Goal: Task Accomplishment & Management: Manage account settings

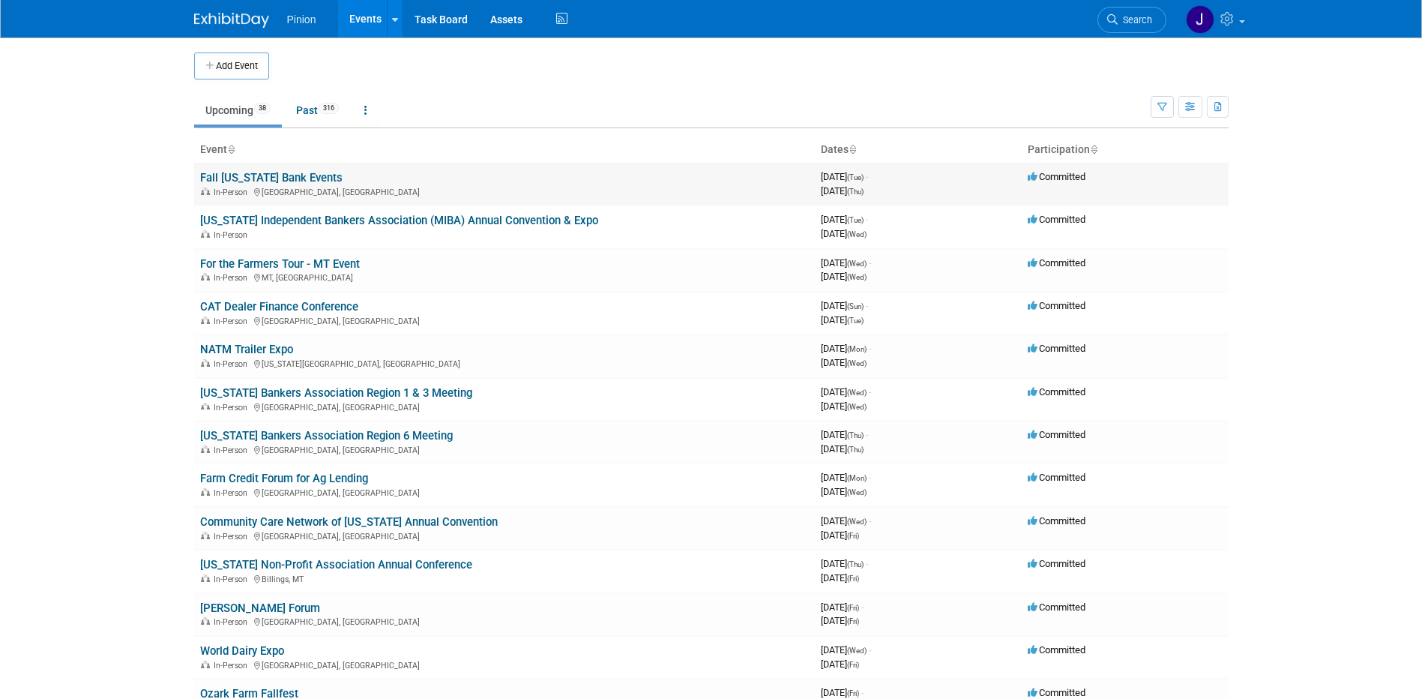
click at [289, 178] on link "Fall [US_STATE] Bank Events" at bounding box center [271, 177] width 142 height 13
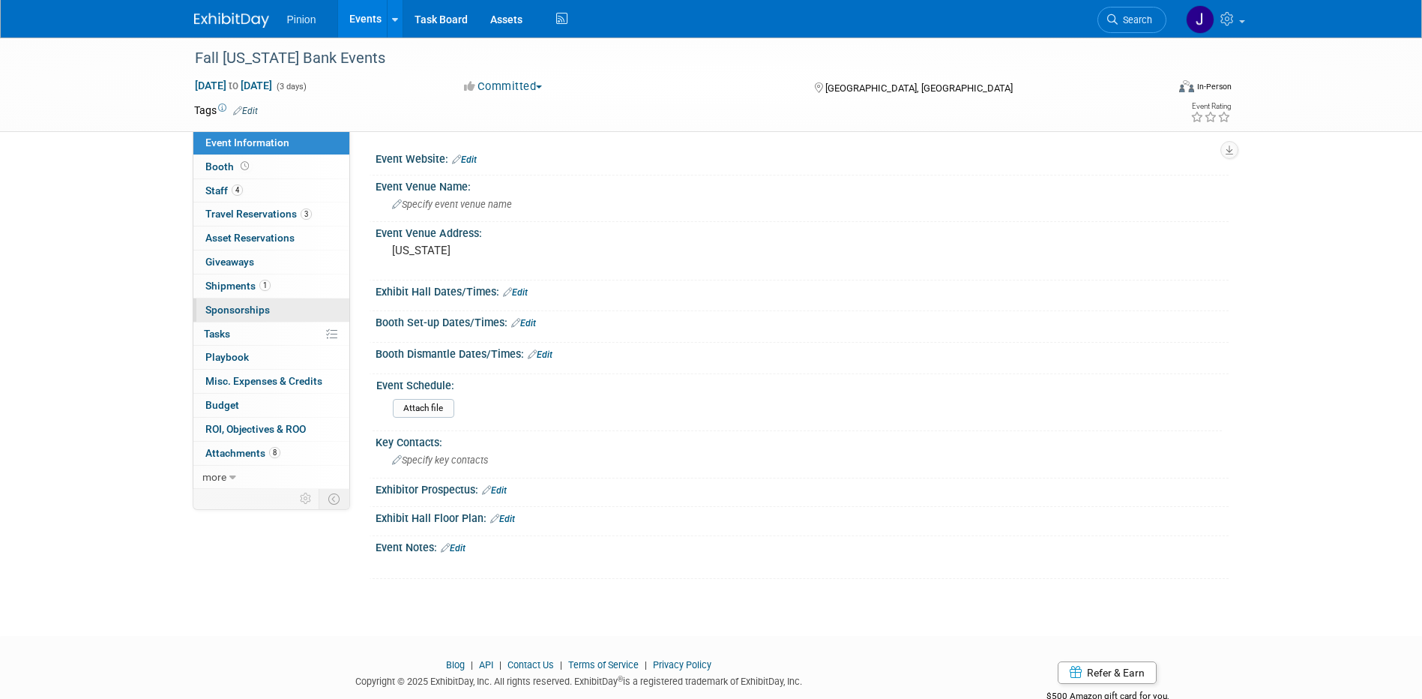
drag, startPoint x: 256, startPoint y: 286, endPoint x: 324, endPoint y: 316, distance: 74.5
click at [258, 286] on span "Shipments 1" at bounding box center [237, 286] width 65 height 12
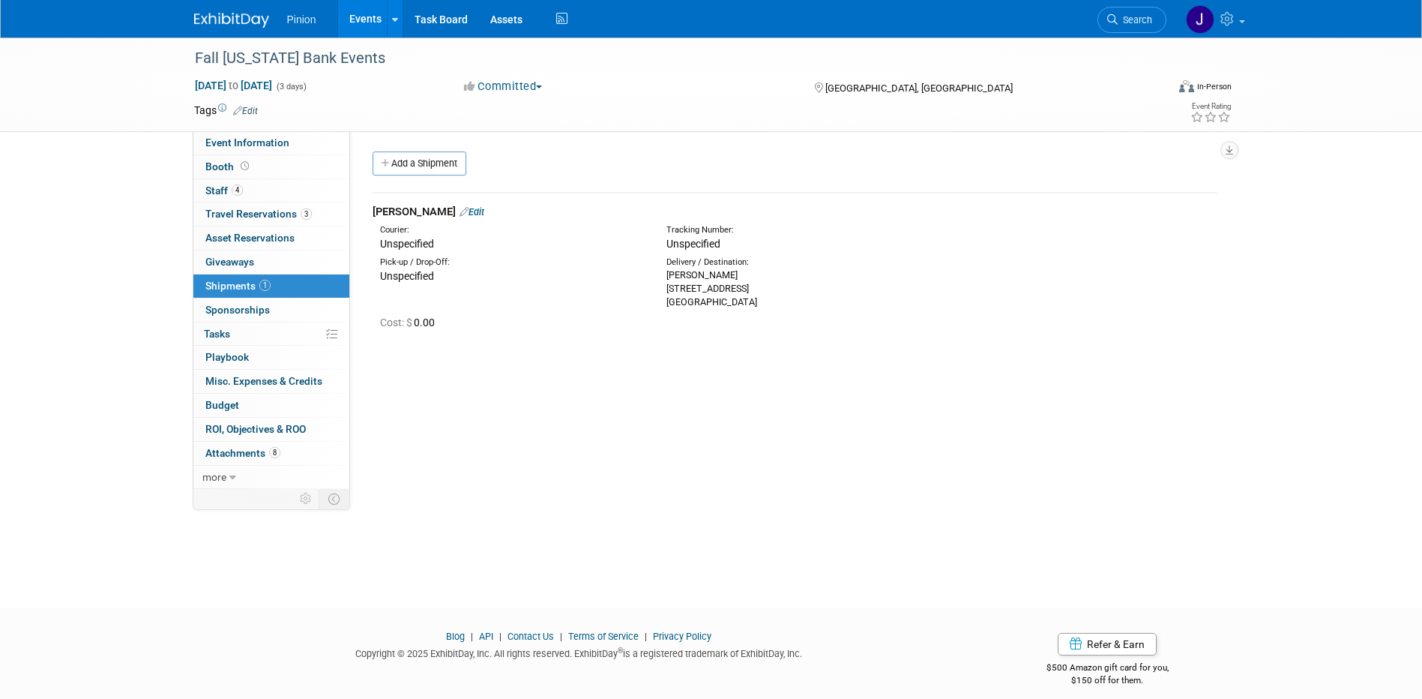
click at [784, 313] on div "Cost: $ 0.00" at bounding box center [795, 321] width 868 height 25
drag, startPoint x: 773, startPoint y: 299, endPoint x: 661, endPoint y: 280, distance: 114.0
click at [661, 280] on div "Delivery / Destination: Kris Thiel 88 Shadylawn Drive Winston Salem, NC 27104" at bounding box center [798, 282] width 286 height 52
drag, startPoint x: 661, startPoint y: 280, endPoint x: 682, endPoint y: 284, distance: 22.1
copy div "Kris Thiel 88 Shadylawn Drive Winston Salem, NC 27104"
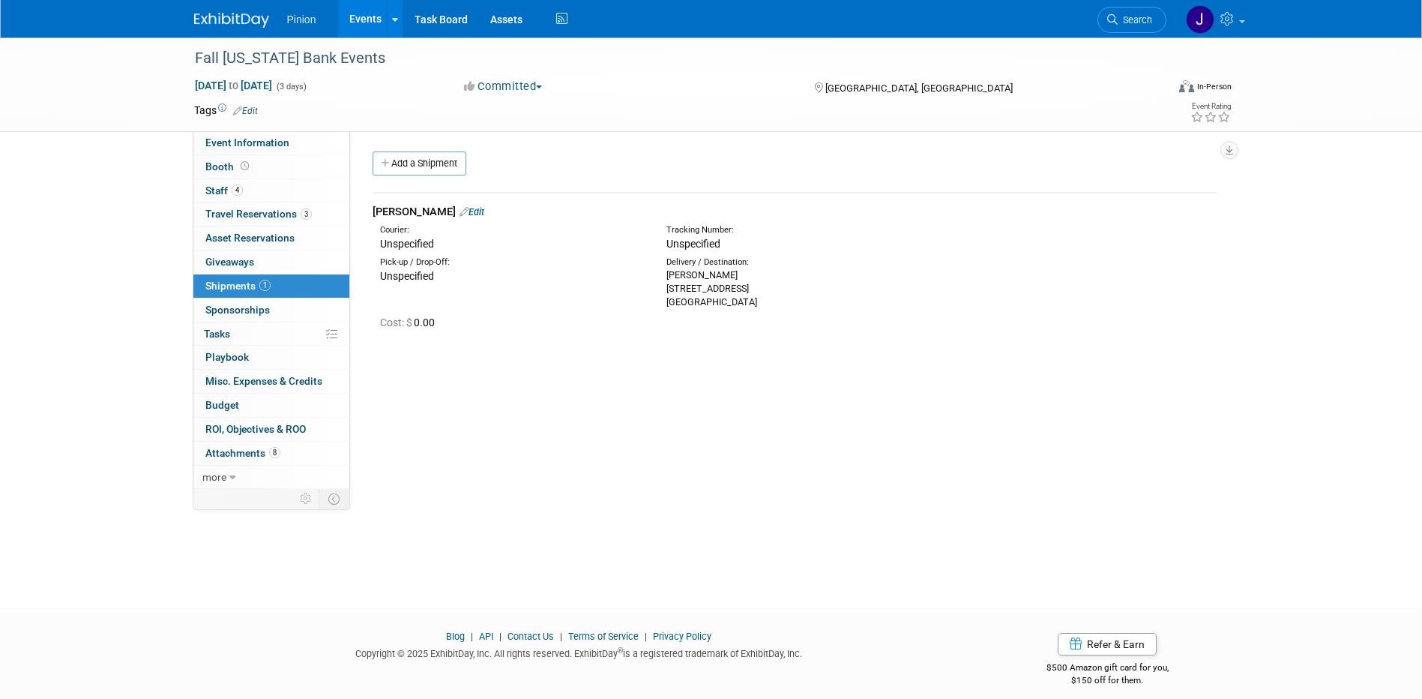
click at [220, 11] on link at bounding box center [240, 13] width 93 height 12
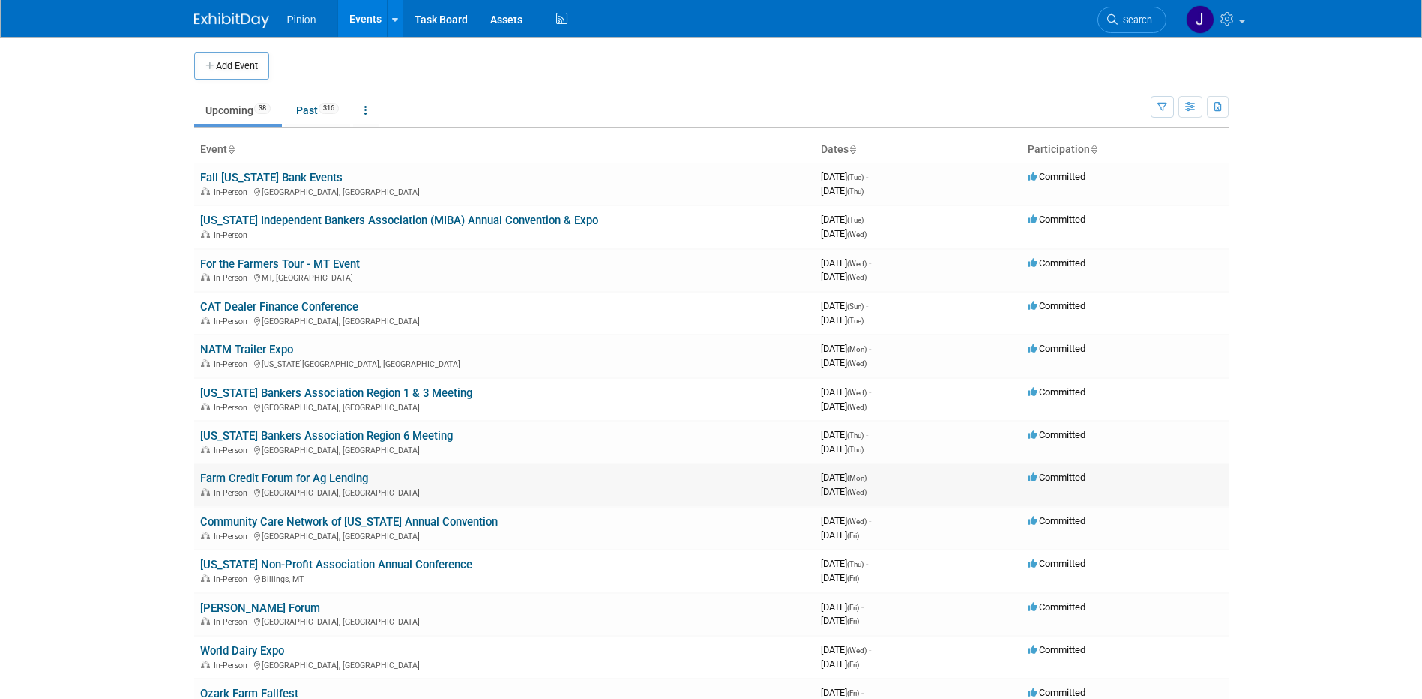
click at [298, 473] on link "Farm Credit Forum for Ag Lending" at bounding box center [284, 478] width 168 height 13
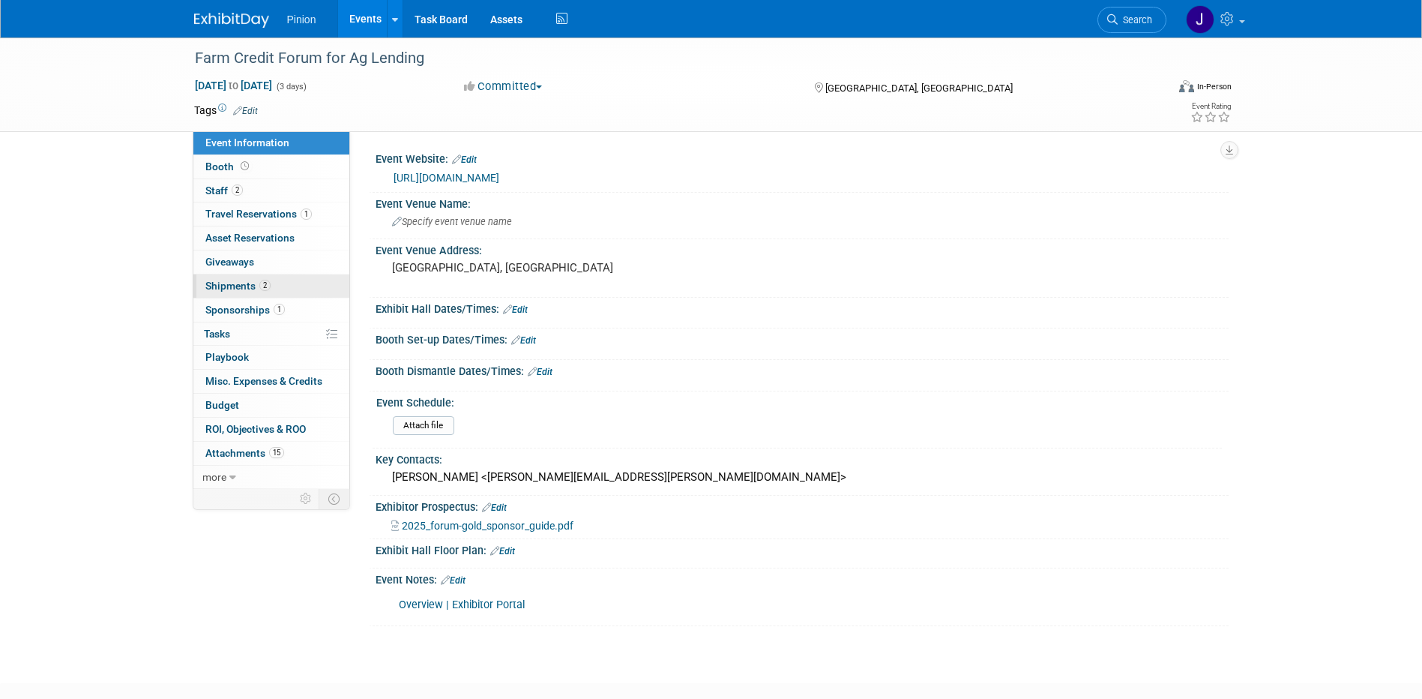
click at [264, 283] on span "2" at bounding box center [264, 285] width 11 height 11
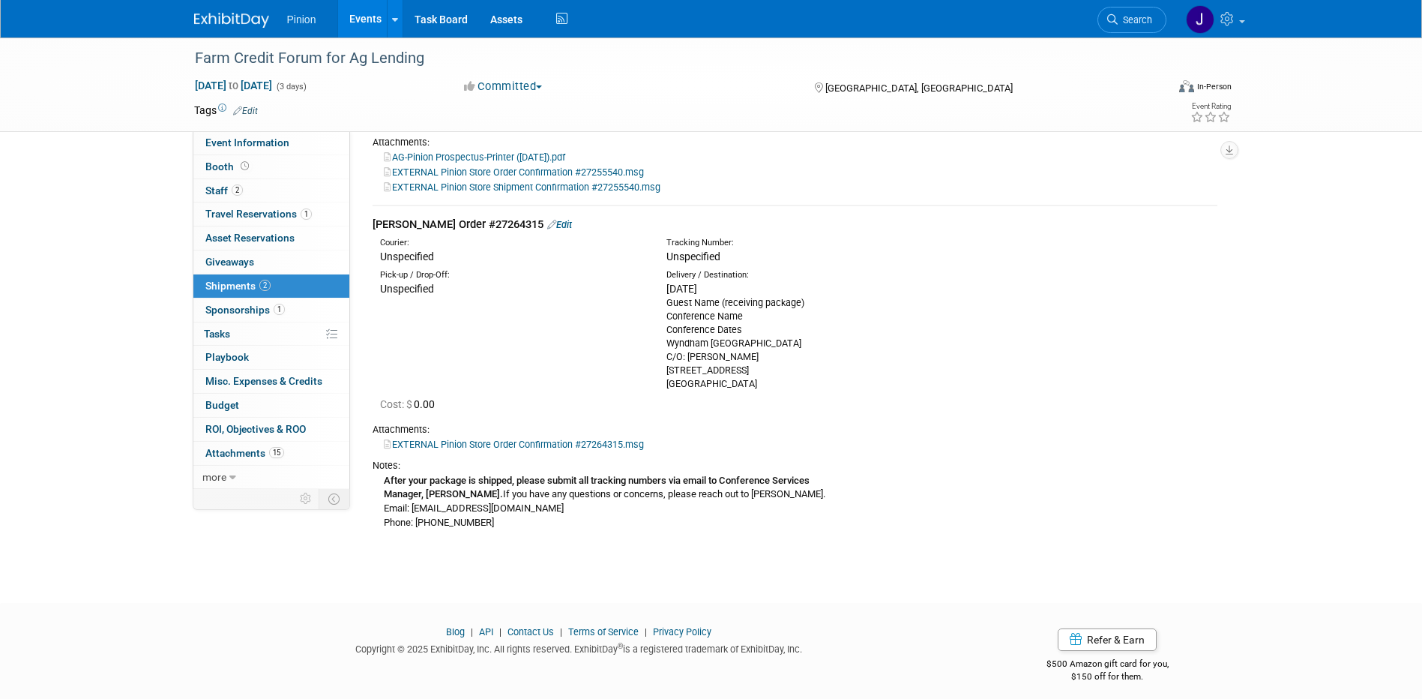
scroll to position [283, 0]
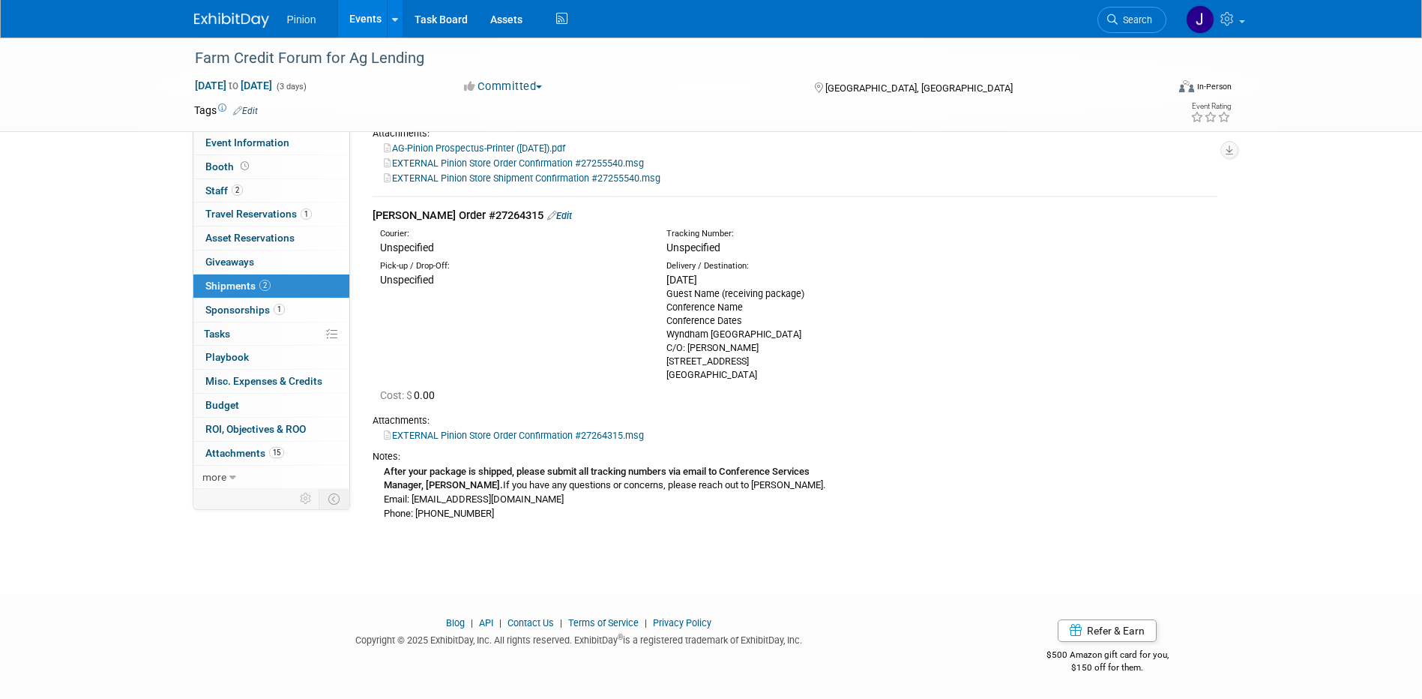
click at [237, 14] on img at bounding box center [231, 20] width 75 height 15
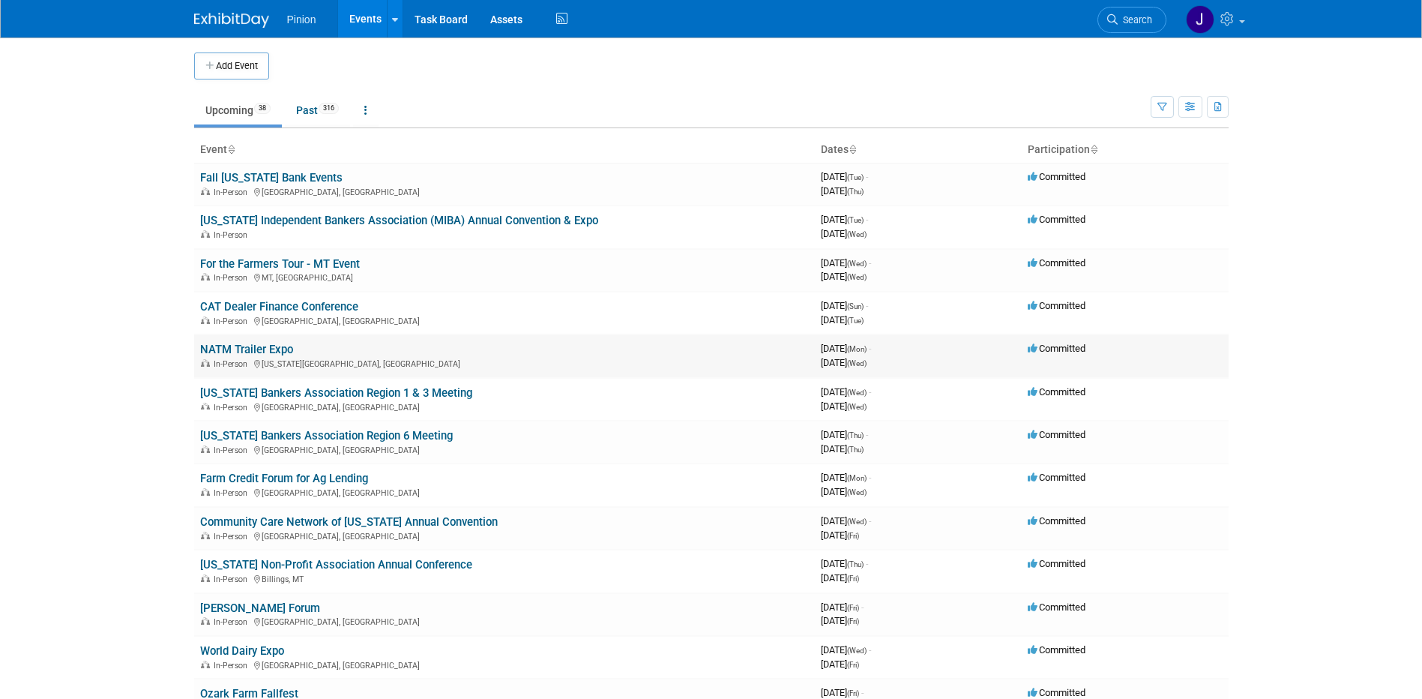
click at [245, 346] on link "NATM Trailer Expo" at bounding box center [246, 349] width 93 height 13
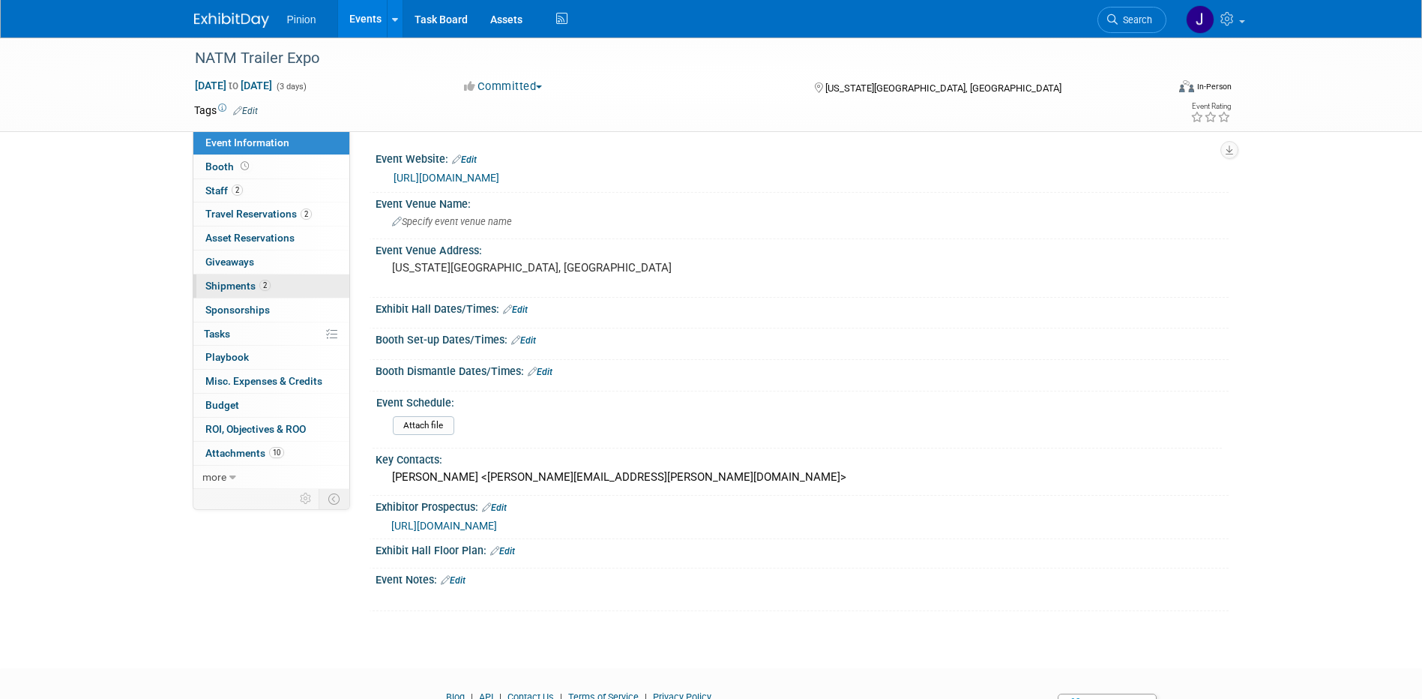
click at [245, 277] on link "2 Shipments 2" at bounding box center [271, 285] width 156 height 23
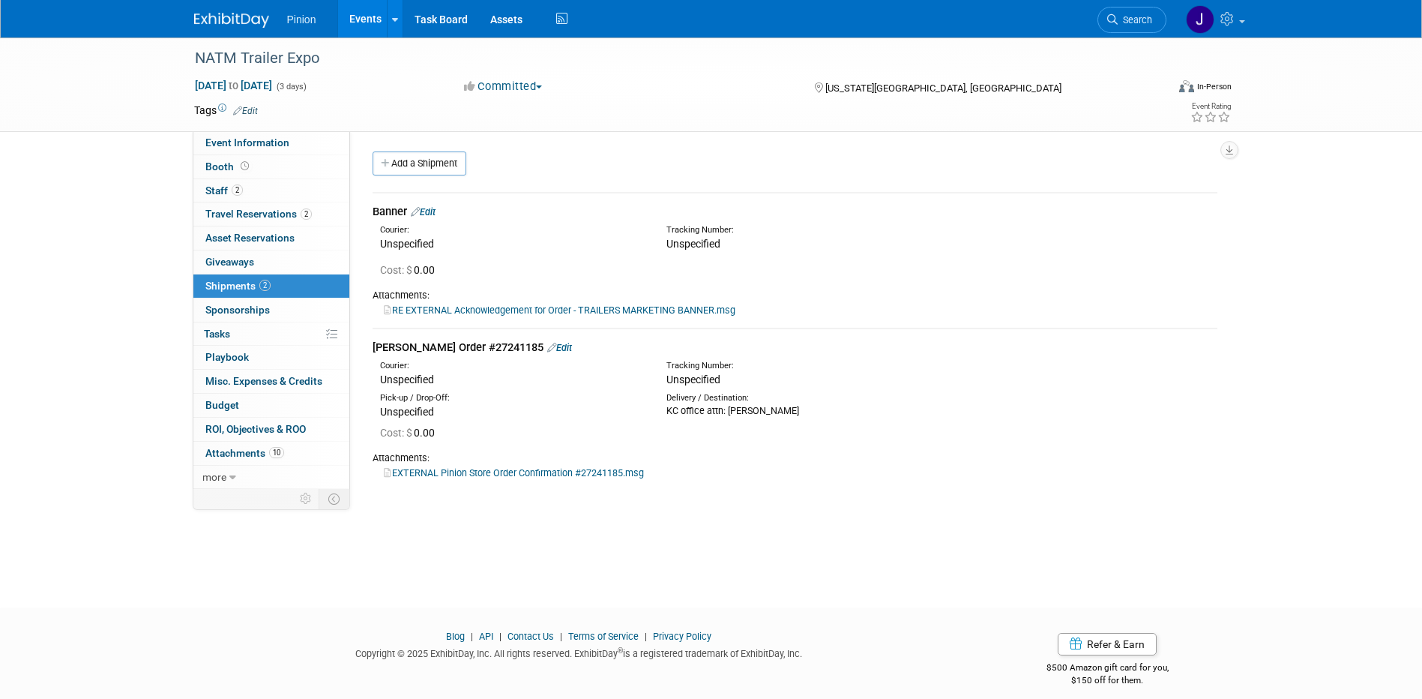
click at [509, 472] on link "EXTERNAL Pinion Store Order Confirmation #27241185.msg" at bounding box center [514, 472] width 260 height 11
